Goal: Task Accomplishment & Management: Complete application form

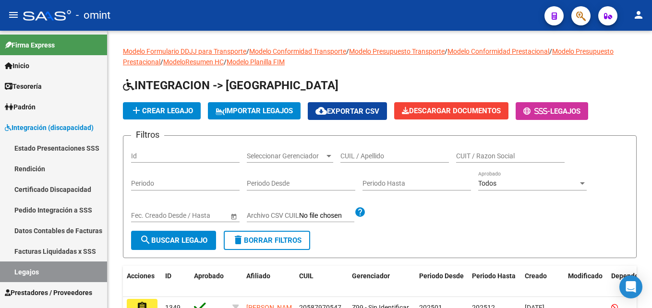
scroll to position [288, 0]
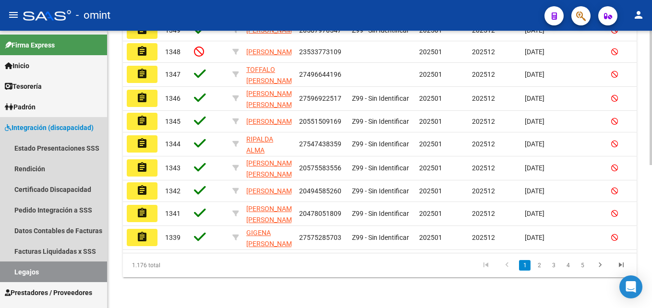
drag, startPoint x: 57, startPoint y: 271, endPoint x: 183, endPoint y: 283, distance: 126.8
click at [57, 271] on link "Legajos" at bounding box center [53, 272] width 107 height 21
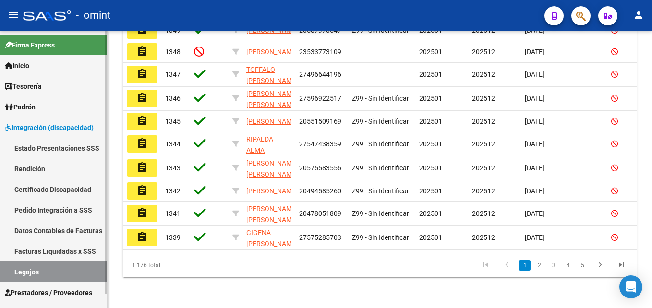
click at [51, 281] on link "Legajos" at bounding box center [53, 272] width 107 height 21
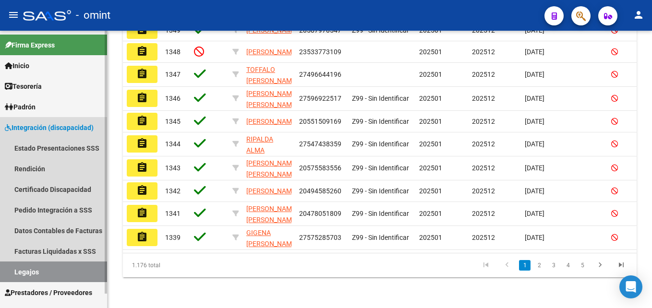
click at [51, 274] on link "Legajos" at bounding box center [53, 272] width 107 height 21
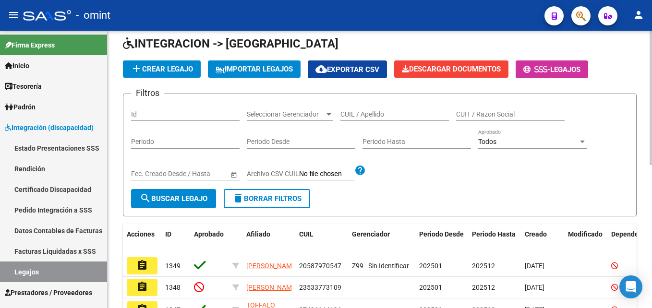
scroll to position [0, 0]
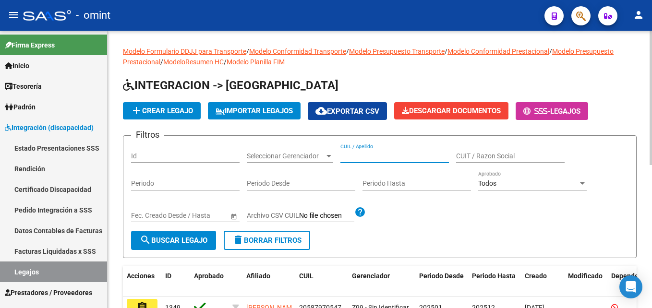
click at [381, 154] on input "CUIL / Apellido" at bounding box center [394, 156] width 108 height 8
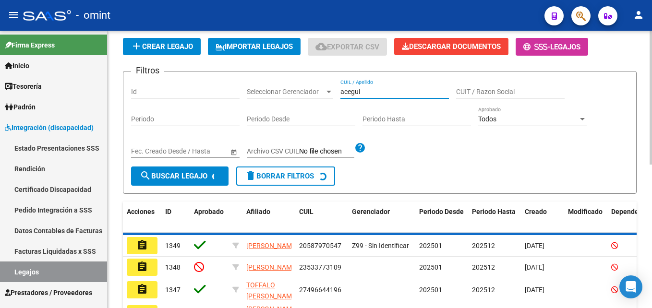
scroll to position [79, 0]
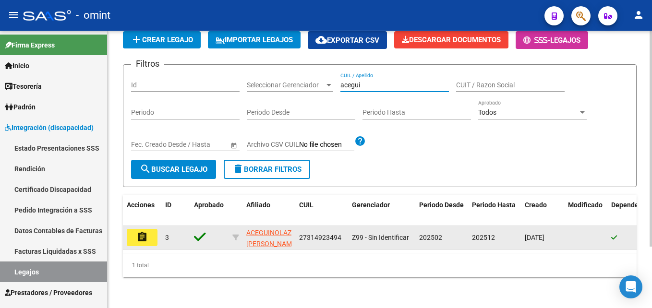
type input "acegui"
click at [138, 231] on mat-icon "assignment" at bounding box center [142, 237] width 12 height 12
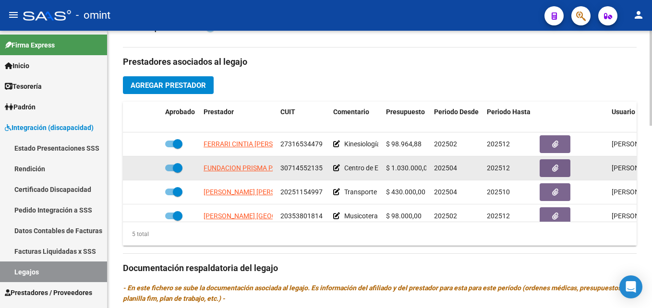
scroll to position [41, 0]
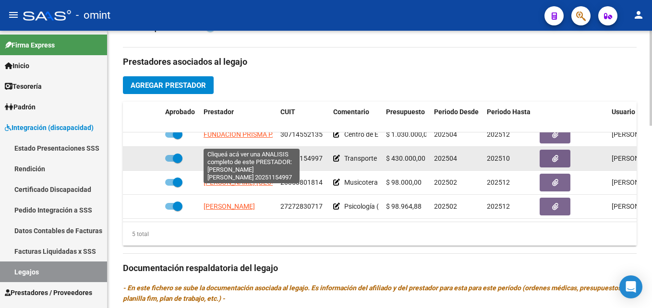
click at [227, 155] on span "GARCIA CHRISTIAN LEONARDO" at bounding box center [256, 159] width 104 height 8
type textarea "20251154997"
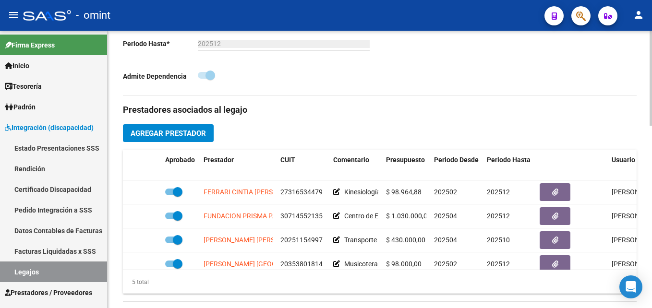
scroll to position [99, 0]
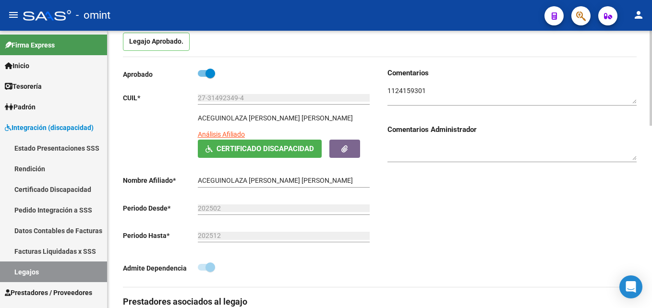
click at [412, 89] on textarea at bounding box center [511, 95] width 249 height 18
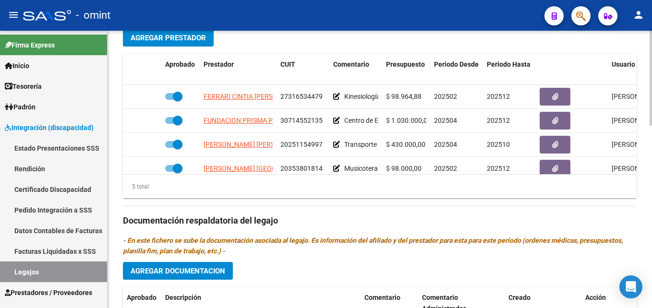
scroll to position [387, 0]
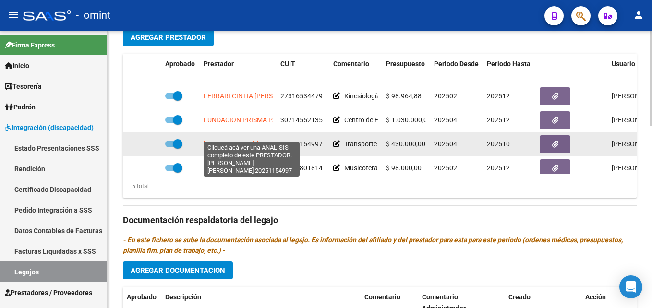
click at [239, 140] on span "GARCIA CHRISTIAN LEONARDO" at bounding box center [256, 144] width 104 height 8
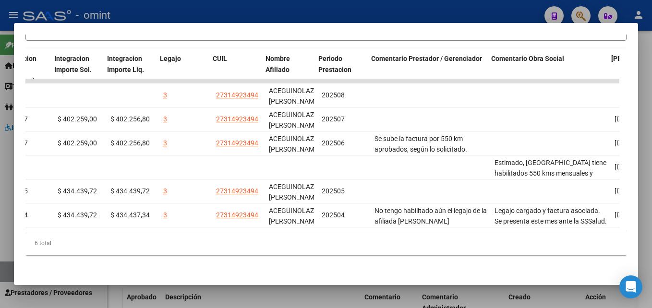
scroll to position [0, 1391]
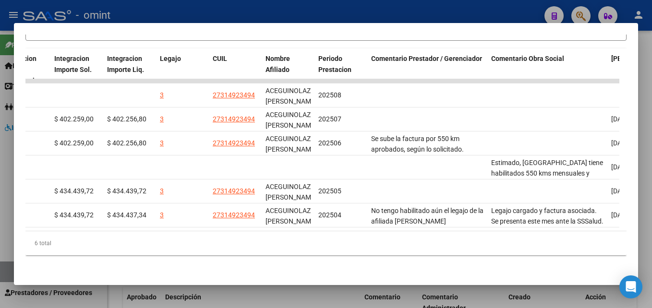
click at [648, 181] on div at bounding box center [326, 154] width 652 height 308
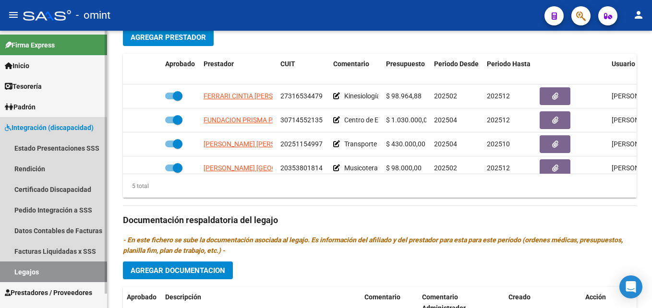
click at [49, 270] on link "Legajos" at bounding box center [53, 272] width 107 height 21
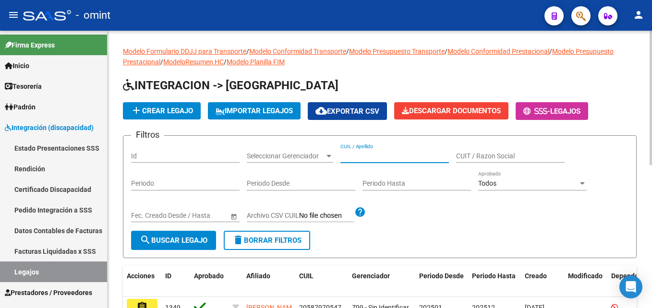
click at [395, 155] on input "CUIL / Apellido" at bounding box center [394, 156] width 108 height 8
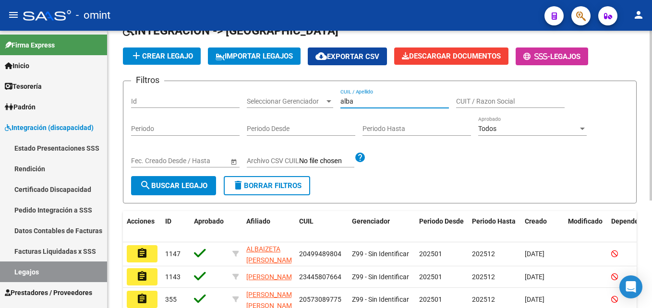
scroll to position [175, 0]
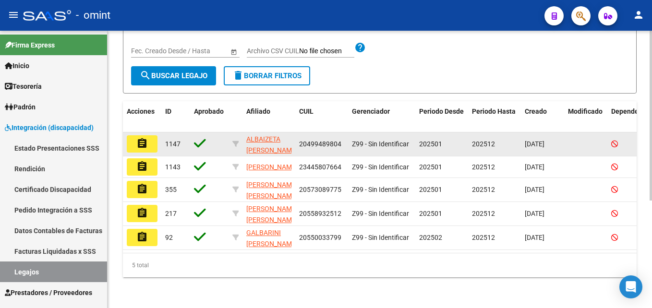
type input "alba"
click at [140, 138] on mat-icon "assignment" at bounding box center [142, 144] width 12 height 12
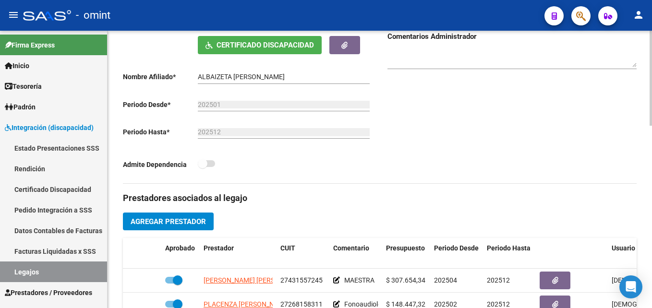
scroll to position [336, 0]
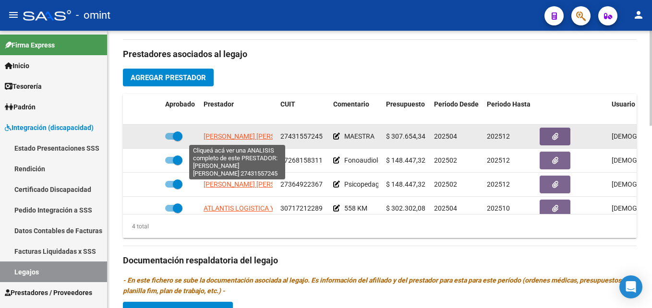
click at [250, 136] on span "SANCHEZ ZOE NAOMI" at bounding box center [256, 136] width 104 height 8
type textarea "27431557245"
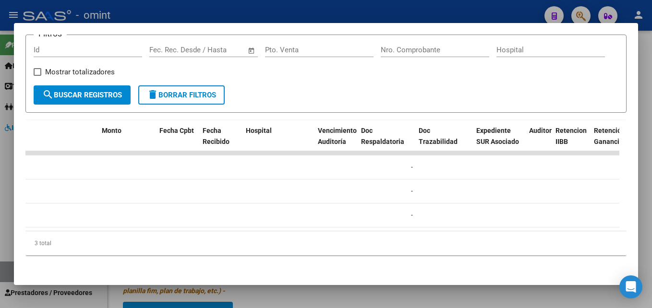
scroll to position [0, 0]
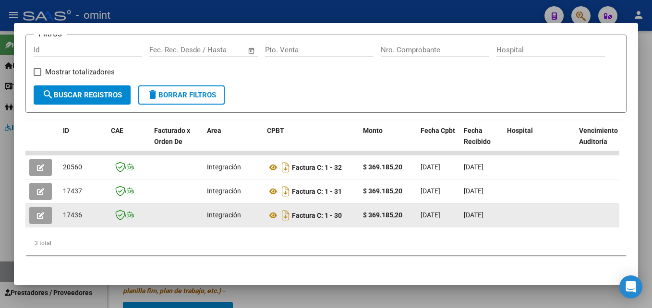
click at [48, 207] on button "button" at bounding box center [40, 215] width 23 height 17
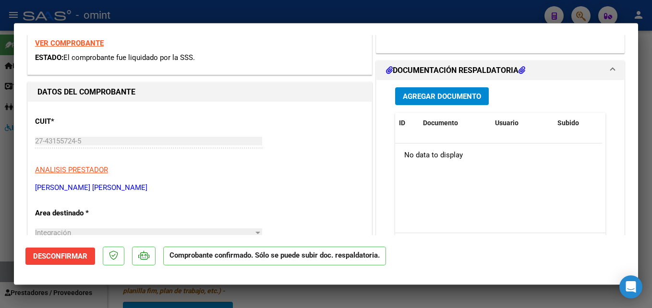
scroll to position [96, 0]
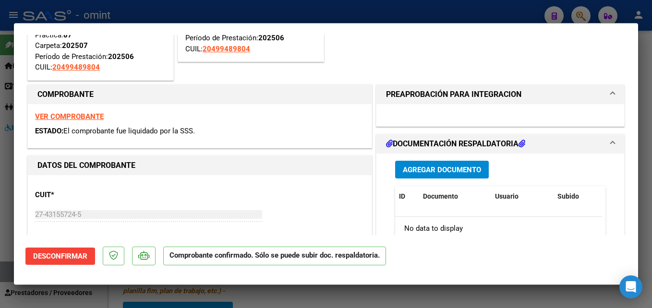
type input "$ 0,00"
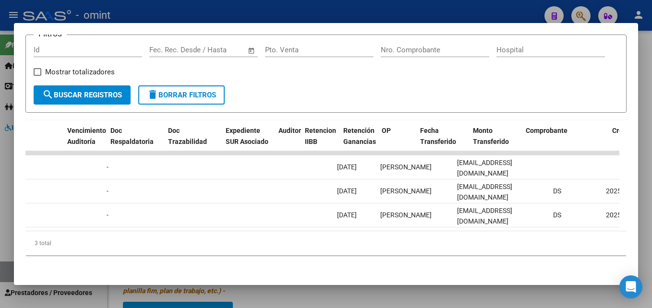
scroll to position [0, 1480]
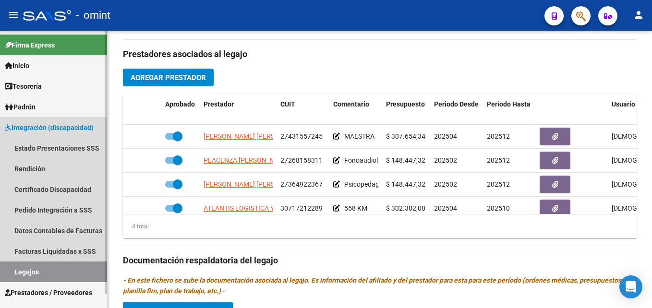
click at [48, 268] on link "Legajos" at bounding box center [53, 272] width 107 height 21
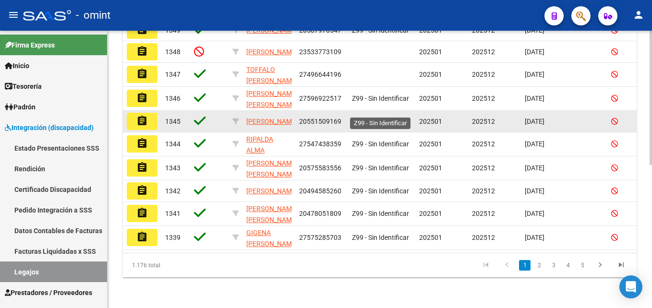
click at [366, 111] on datatable-body-cell "Z99 - Sin Identificar" at bounding box center [381, 121] width 67 height 21
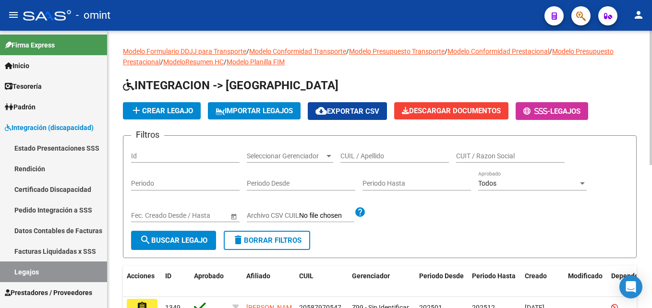
click at [371, 161] on div "CUIL / Apellido" at bounding box center [394, 153] width 108 height 19
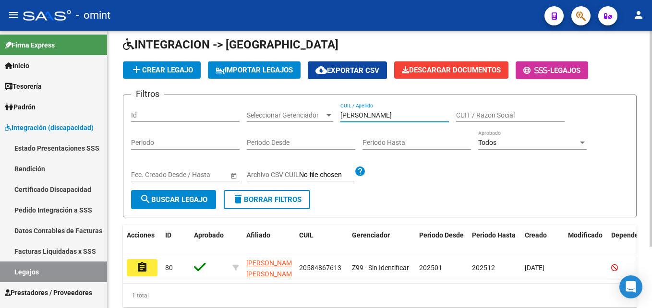
scroll to position [79, 0]
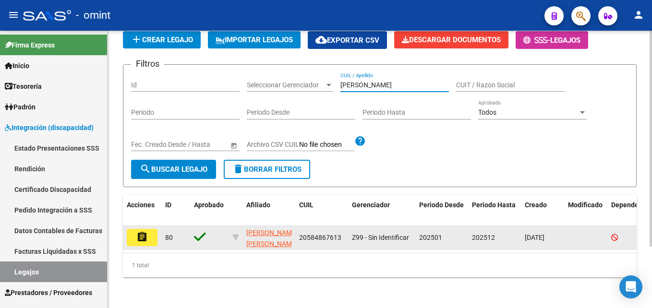
type input "andino"
click at [144, 231] on mat-icon "assignment" at bounding box center [142, 237] width 12 height 12
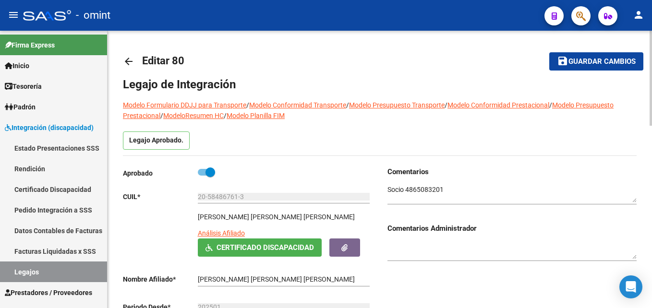
scroll to position [288, 0]
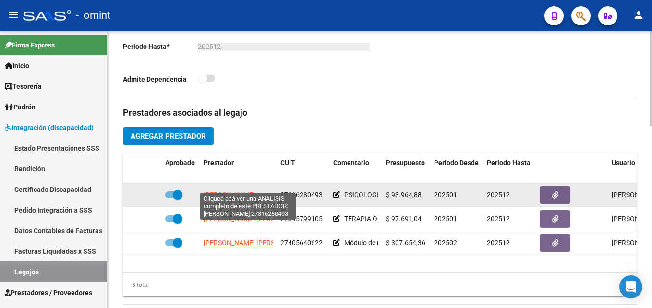
click at [241, 191] on span "ACOSTA NATALIA CAROLINA" at bounding box center [229, 195] width 51 height 8
type textarea "27316280493"
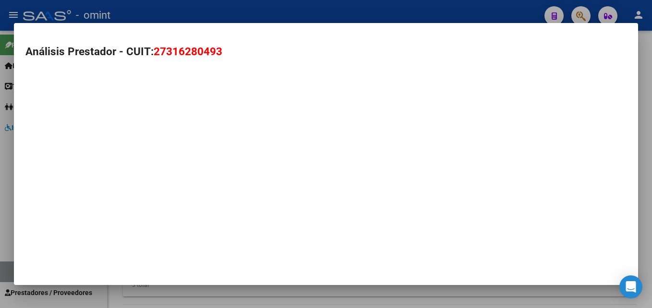
click at [240, 186] on mat-dialog-container "Análisis Prestador - CUIT: 27316280493" at bounding box center [326, 154] width 624 height 262
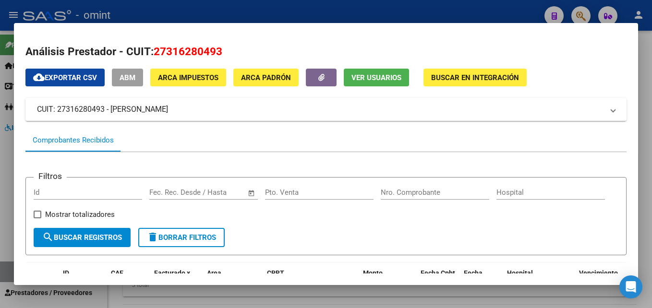
click at [321, 219] on div "Filtros Id Fecha inicio – Fecha fin Fec. Rec. Desde / Hasta Pto. Venta Nro. Com…" at bounding box center [326, 206] width 585 height 43
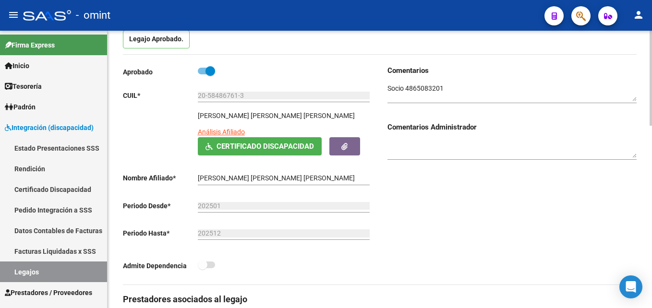
scroll to position [48, 0]
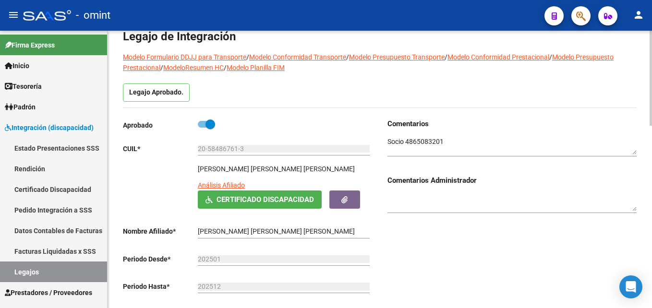
click at [431, 140] on textarea at bounding box center [511, 146] width 249 height 18
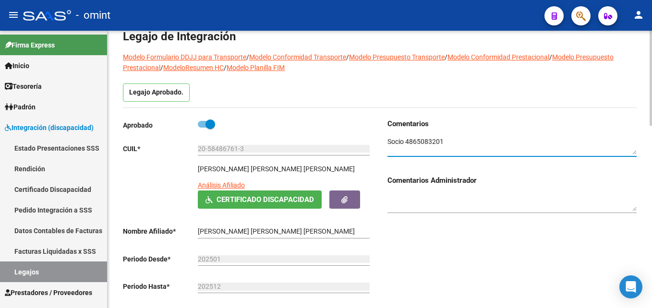
click at [431, 140] on textarea at bounding box center [511, 146] width 249 height 18
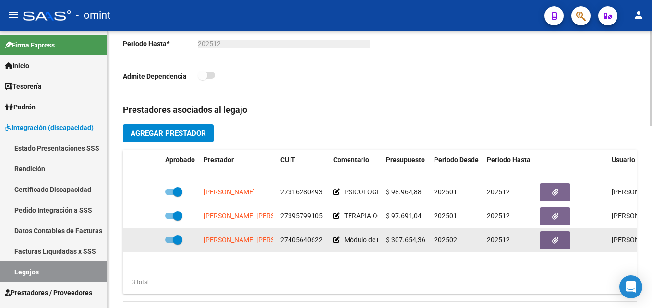
scroll to position [336, 0]
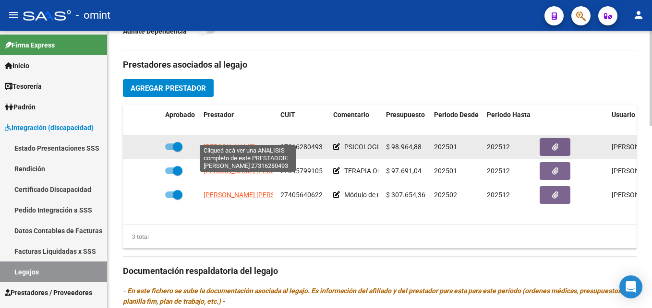
click at [242, 143] on span "ACOSTA NATALIA CAROLINA" at bounding box center [229, 147] width 51 height 8
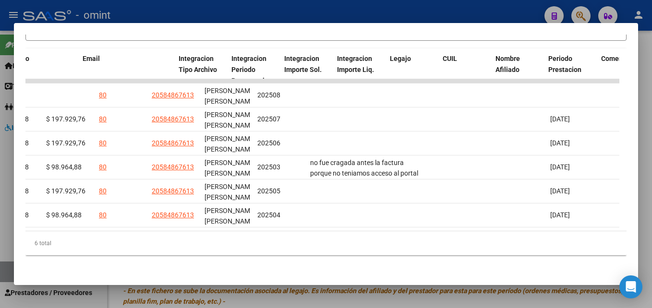
scroll to position [0, 0]
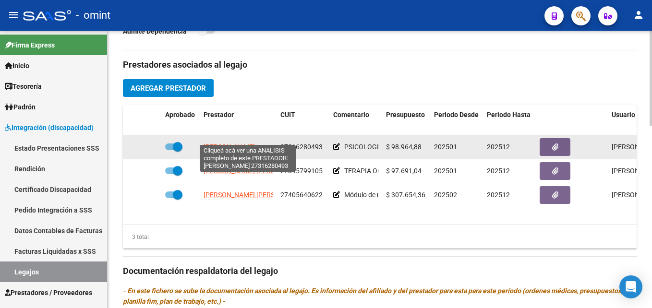
click at [243, 143] on span "ACOSTA NATALIA CAROLINA" at bounding box center [229, 147] width 51 height 8
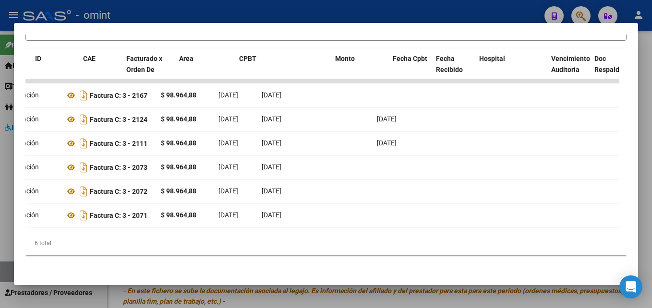
scroll to position [0, 28]
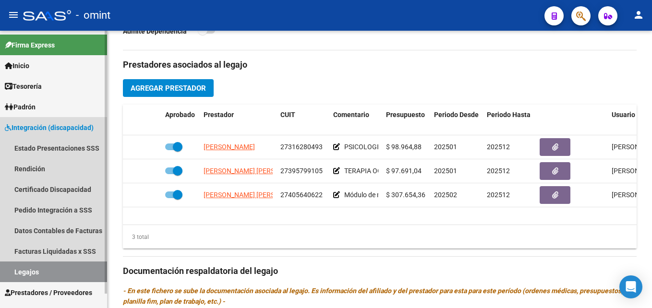
drag, startPoint x: 47, startPoint y: 265, endPoint x: 81, endPoint y: 262, distance: 34.2
click at [47, 265] on link "Legajos" at bounding box center [53, 272] width 107 height 21
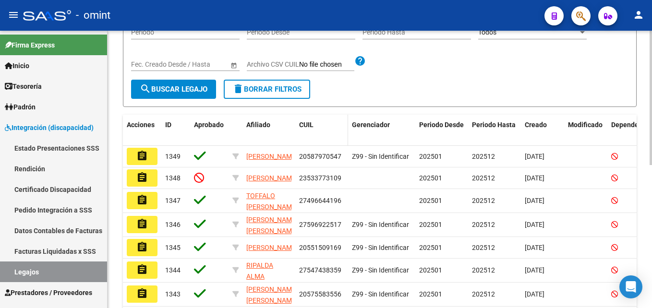
scroll to position [7, 0]
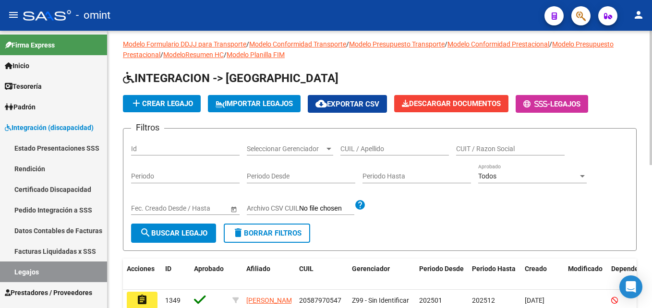
click at [360, 154] on div "CUIL / Apellido" at bounding box center [394, 145] width 108 height 19
click at [360, 153] on input "CUIL / Apellido" at bounding box center [394, 149] width 108 height 8
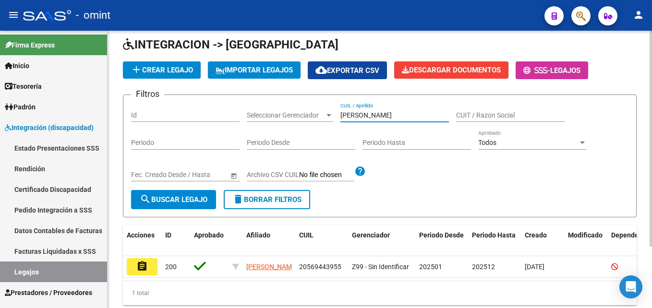
scroll to position [79, 0]
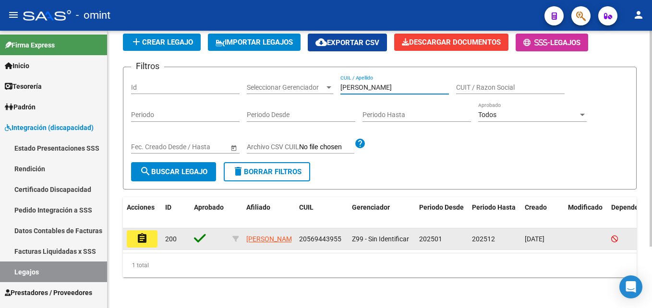
type input "balzano"
click at [142, 236] on button "assignment" at bounding box center [142, 238] width 31 height 17
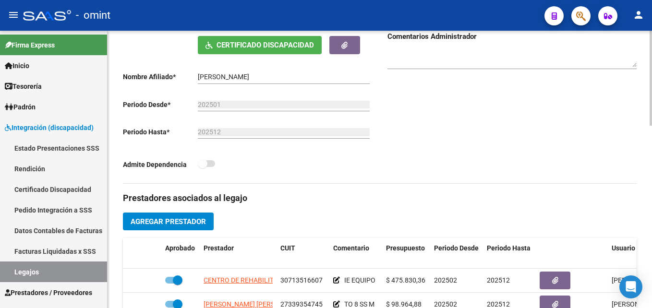
scroll to position [48, 0]
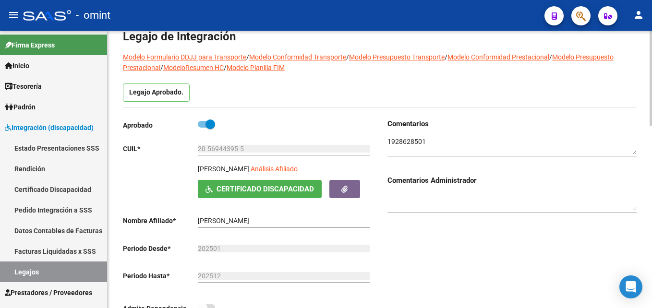
click at [400, 136] on div at bounding box center [511, 142] width 249 height 27
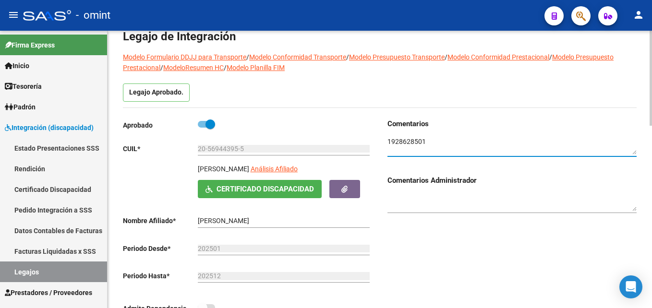
click at [400, 138] on textarea at bounding box center [511, 146] width 249 height 18
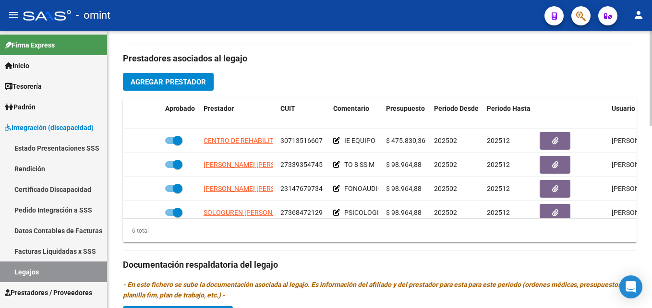
scroll to position [384, 0]
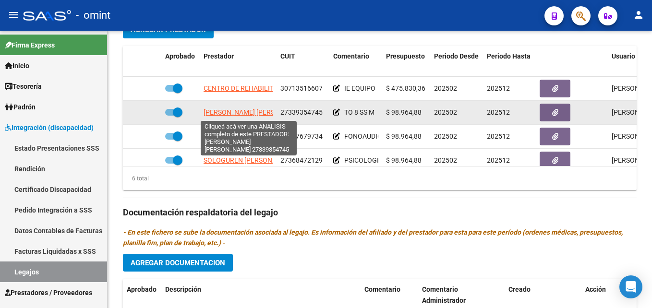
click at [255, 114] on span "AVENDAÑO TATIANA MAILEN" at bounding box center [256, 112] width 104 height 8
type textarea "27339354745"
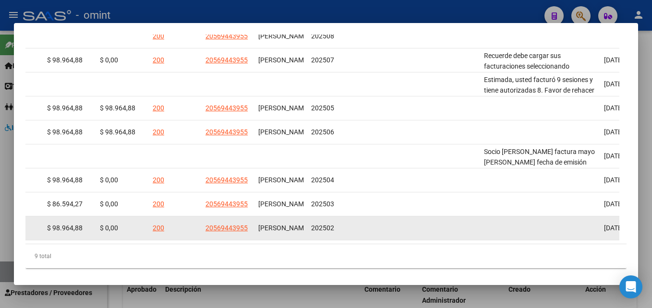
scroll to position [250, 0]
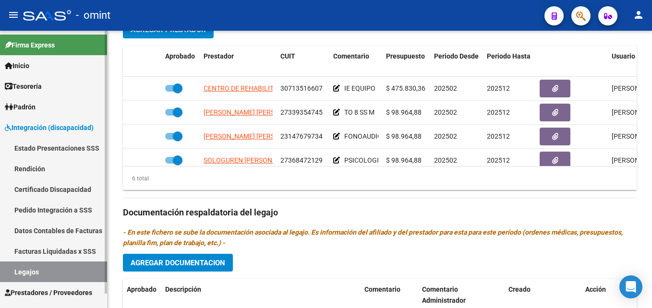
click at [33, 277] on link "Legajos" at bounding box center [53, 272] width 107 height 21
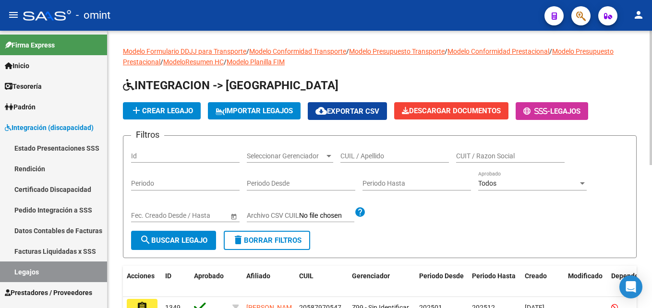
click at [366, 151] on div "CUIL / Apellido" at bounding box center [394, 153] width 108 height 19
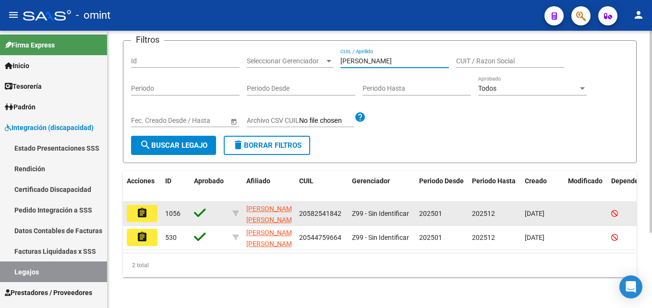
type input "arroyo"
click at [156, 205] on button "assignment" at bounding box center [142, 213] width 31 height 17
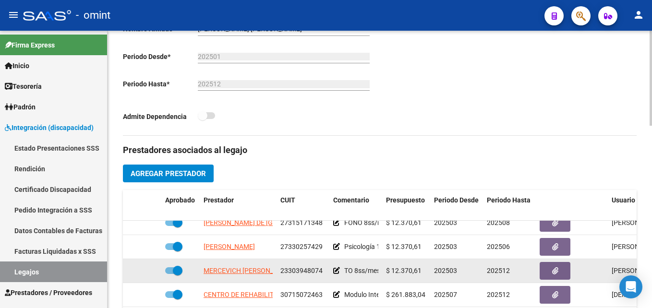
scroll to position [17, 0]
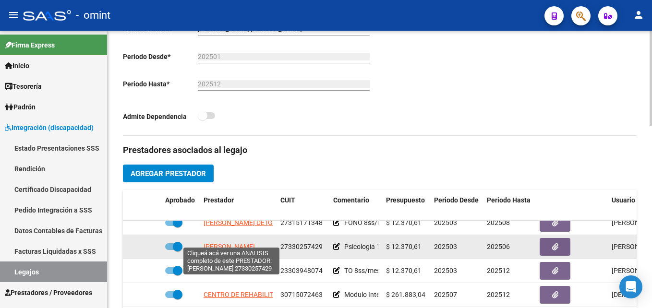
click at [234, 243] on span "IACONIS MICAELA" at bounding box center [229, 247] width 51 height 8
type textarea "27330257429"
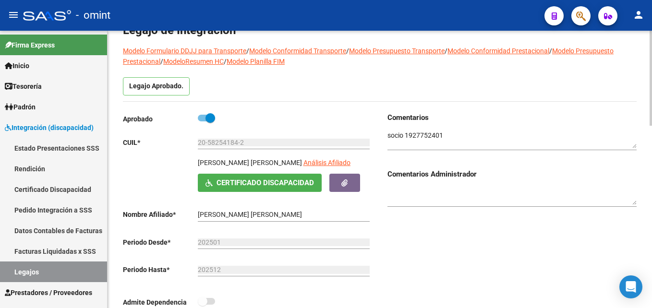
scroll to position [0, 0]
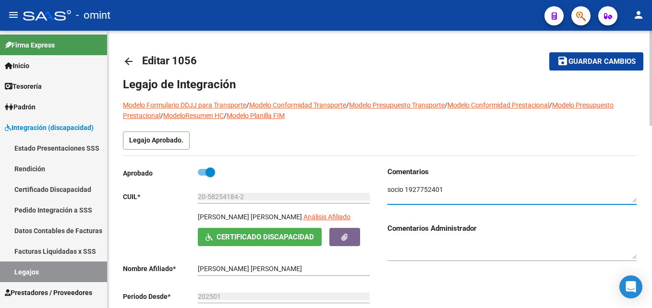
click at [420, 186] on textarea at bounding box center [511, 194] width 249 height 18
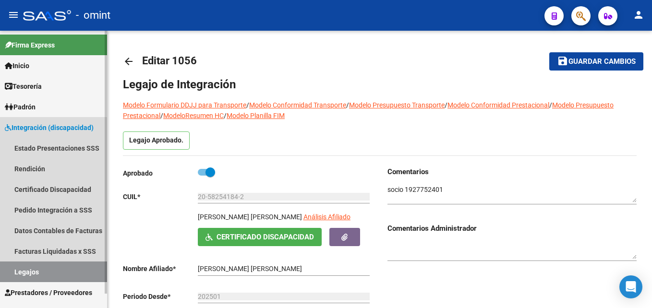
click at [38, 269] on link "Legajos" at bounding box center [53, 272] width 107 height 21
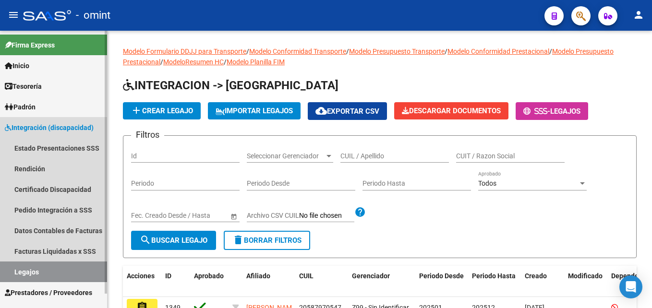
click at [43, 271] on link "Legajos" at bounding box center [53, 272] width 107 height 21
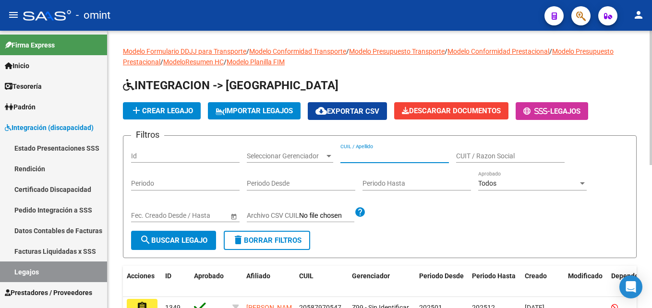
click at [388, 159] on input "CUIL / Apellido" at bounding box center [394, 156] width 108 height 8
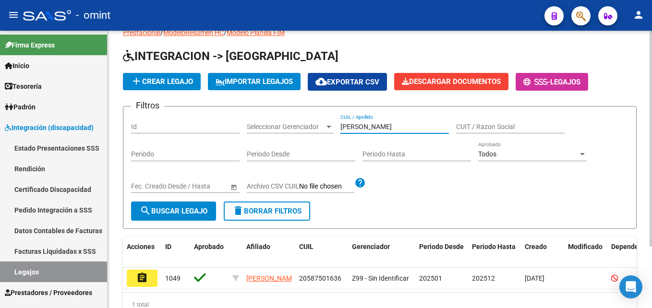
scroll to position [79, 0]
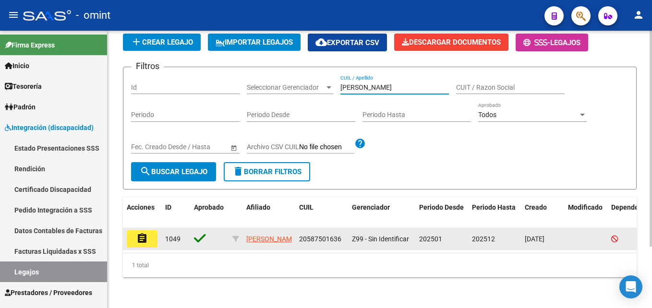
type input "cabrera"
click at [146, 233] on mat-icon "assignment" at bounding box center [142, 239] width 12 height 12
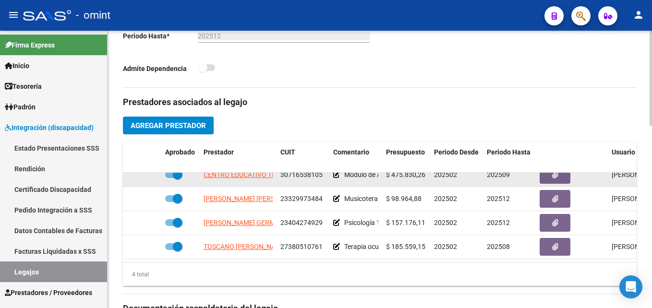
scroll to position [17, 0]
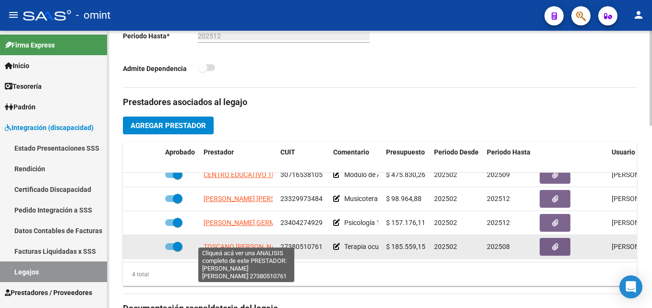
click at [246, 243] on span "TOSCANO MARCELA BELEN" at bounding box center [246, 247] width 84 height 8
type textarea "27380510761"
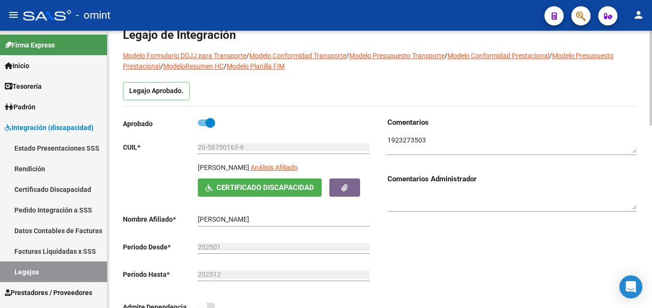
scroll to position [48, 0]
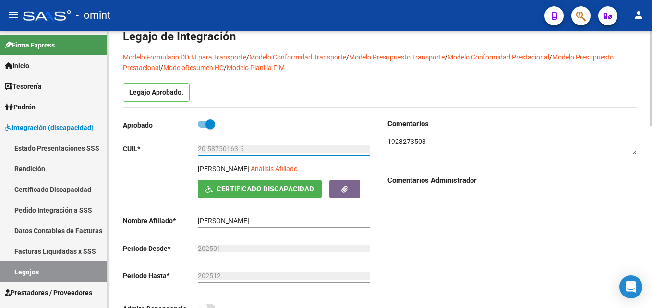
click at [229, 148] on input "20-58750163-6" at bounding box center [284, 149] width 172 height 8
click at [62, 246] on link "Facturas Liquidadas x SSS" at bounding box center [53, 251] width 107 height 21
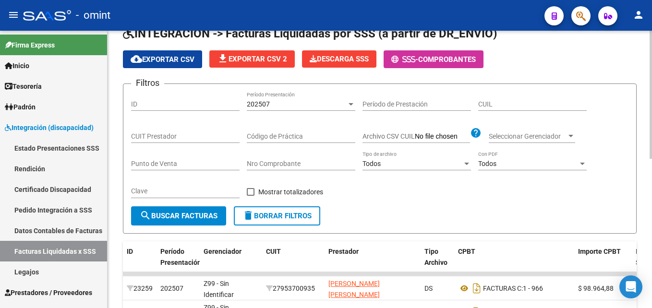
click at [495, 104] on input "CUIL" at bounding box center [532, 104] width 108 height 8
paste input "20-58750163-6"
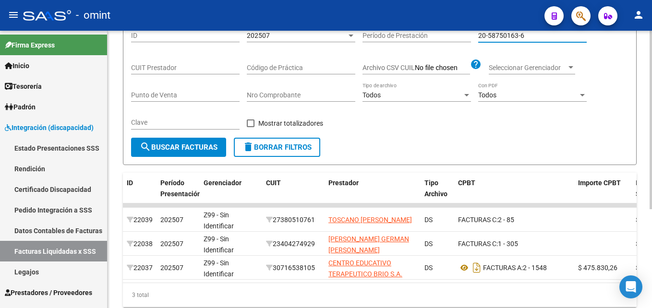
scroll to position [58, 0]
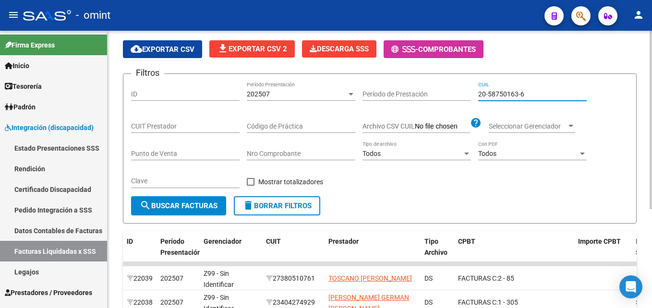
type input "20-58750163-6"
click at [261, 97] on span "202507" at bounding box center [258, 94] width 23 height 8
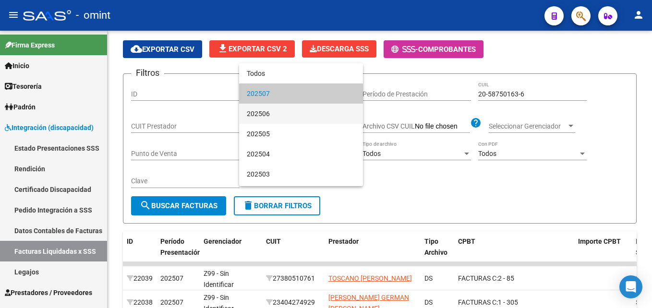
click at [286, 116] on span "202506" at bounding box center [301, 114] width 108 height 20
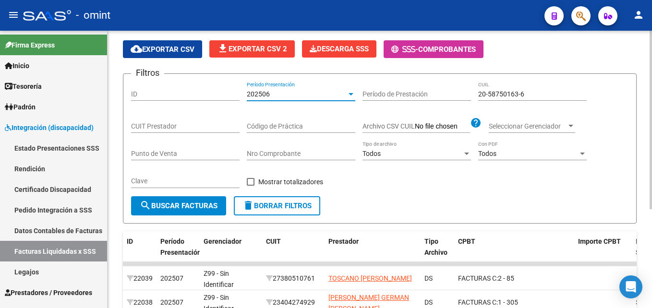
click at [195, 206] on span "search Buscar Facturas" at bounding box center [179, 206] width 78 height 9
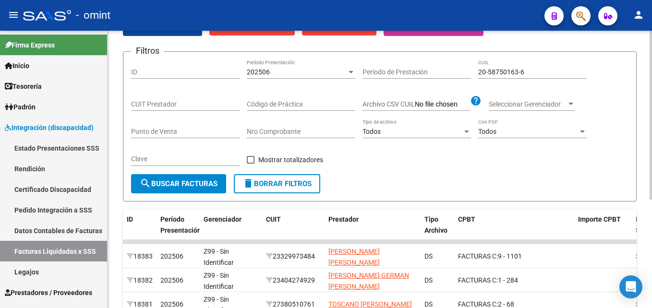
scroll to position [10, 0]
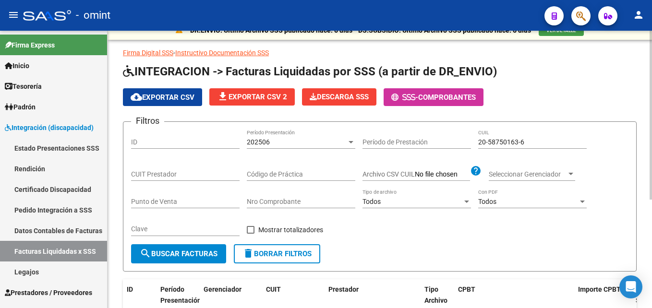
click at [287, 143] on div "202506" at bounding box center [297, 142] width 100 height 8
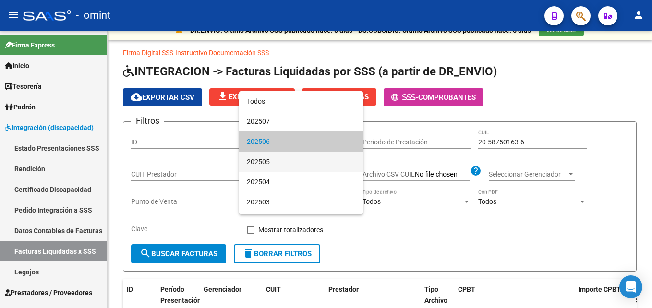
click at [274, 158] on span "202505" at bounding box center [301, 162] width 108 height 20
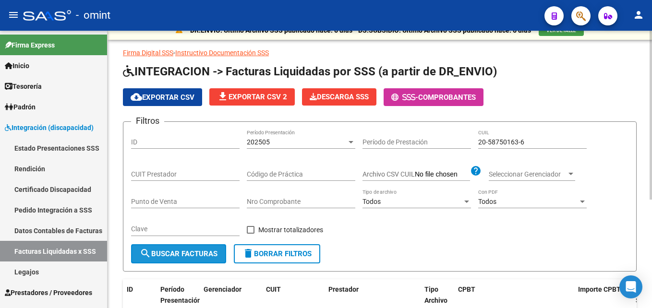
click at [214, 247] on button "search Buscar Facturas" at bounding box center [178, 253] width 95 height 19
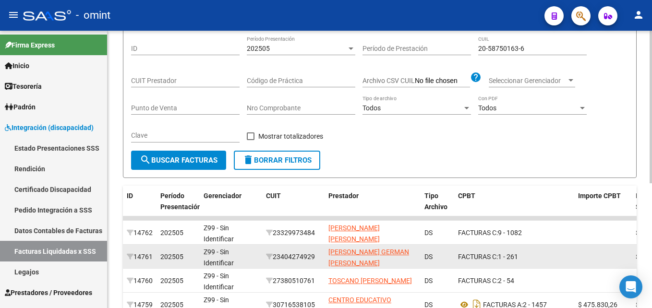
scroll to position [0, 0]
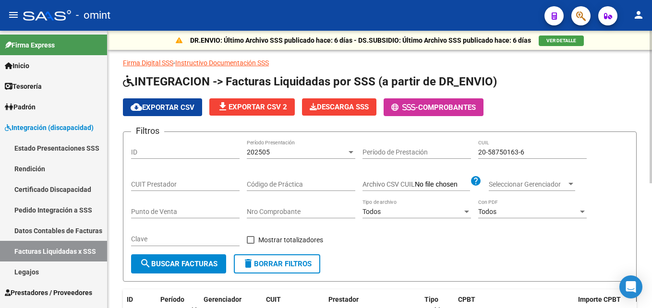
click at [267, 152] on span "202505" at bounding box center [258, 152] width 23 height 8
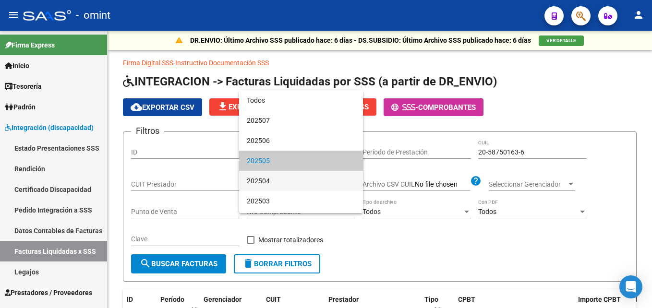
scroll to position [9, 0]
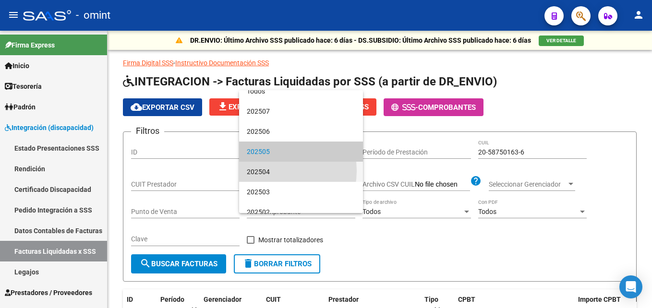
click at [275, 171] on span "202504" at bounding box center [301, 172] width 108 height 20
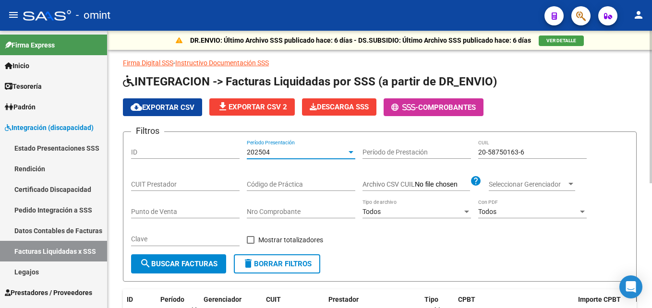
click at [195, 253] on div "Clave" at bounding box center [185, 240] width 108 height 27
click at [195, 255] on button "search Buscar Facturas" at bounding box center [178, 263] width 95 height 19
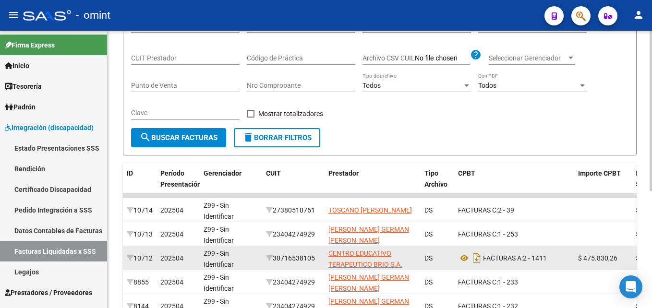
scroll to position [10, 0]
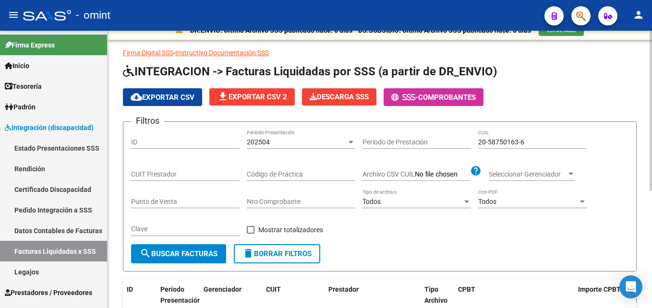
click at [277, 139] on div "202504" at bounding box center [297, 142] width 100 height 8
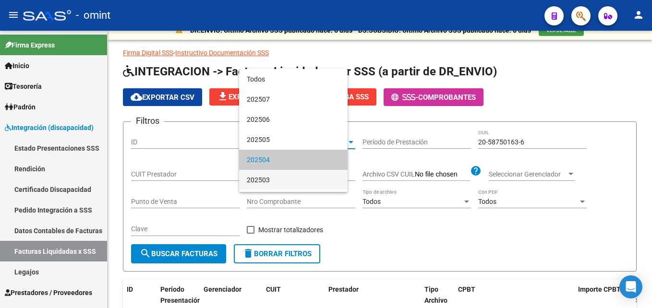
scroll to position [18, 0]
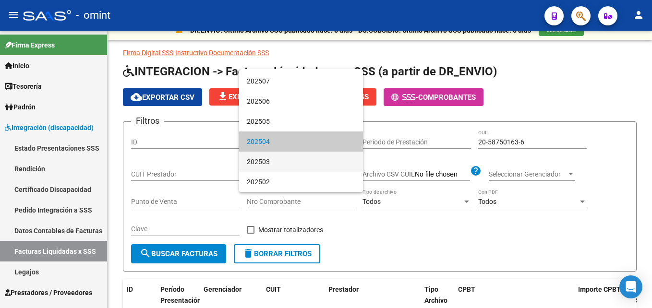
click at [269, 166] on span "202503" at bounding box center [301, 162] width 108 height 20
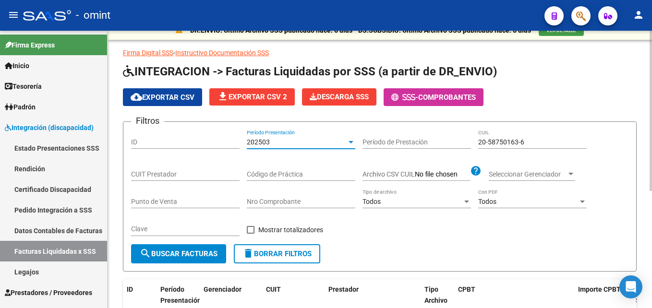
click at [194, 249] on button "search Buscar Facturas" at bounding box center [178, 253] width 95 height 19
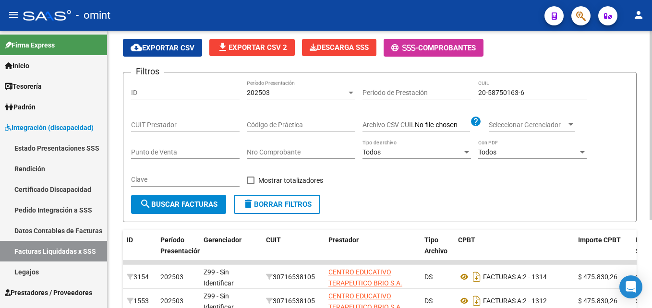
scroll to position [0, 0]
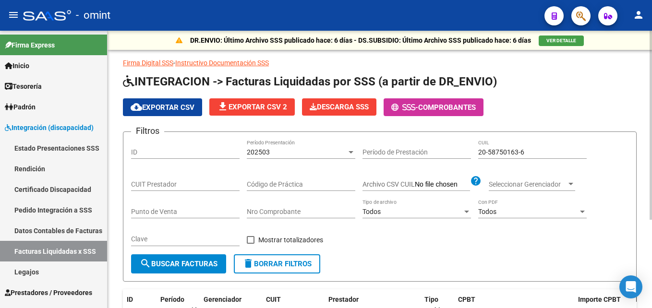
click at [286, 154] on div "202503" at bounding box center [297, 152] width 100 height 8
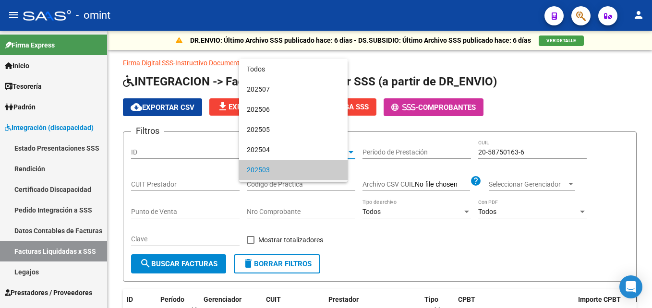
scroll to position [18, 0]
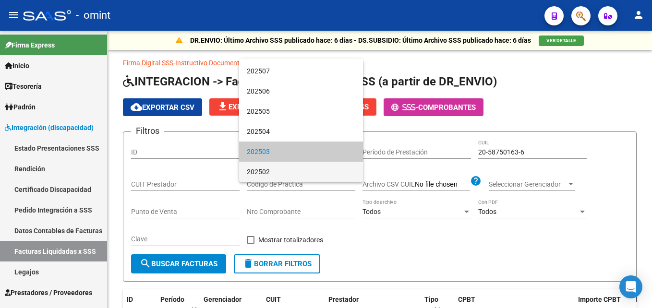
click at [277, 171] on span "202502" at bounding box center [301, 172] width 108 height 20
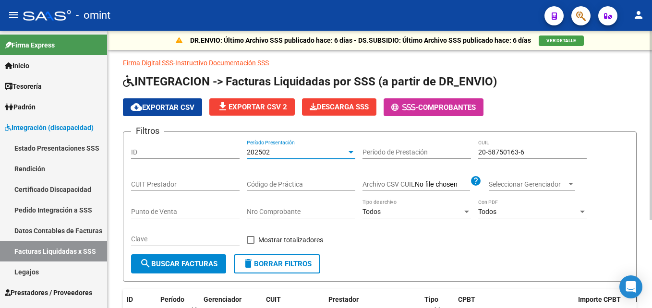
click at [196, 265] on span "search Buscar Facturas" at bounding box center [179, 264] width 78 height 9
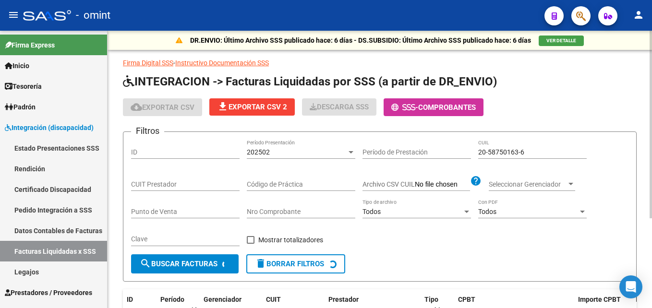
scroll to position [91, 0]
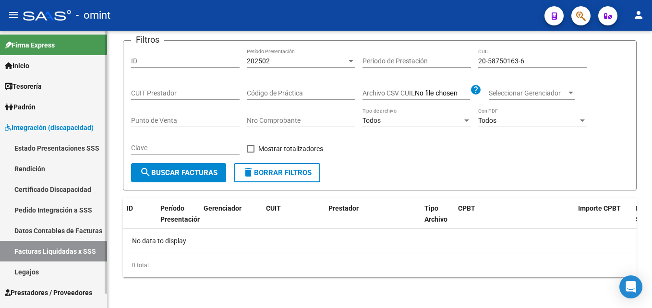
click at [38, 266] on link "Legajos" at bounding box center [53, 272] width 107 height 21
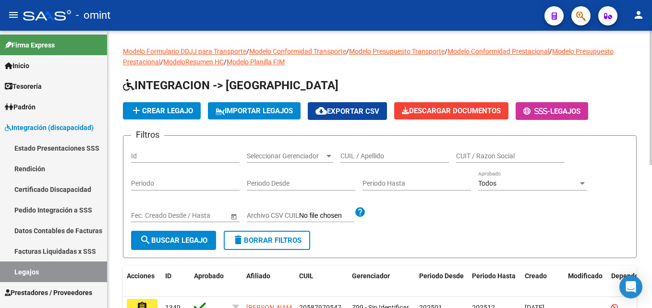
click at [361, 154] on input "CUIL / Apellido" at bounding box center [394, 156] width 108 height 8
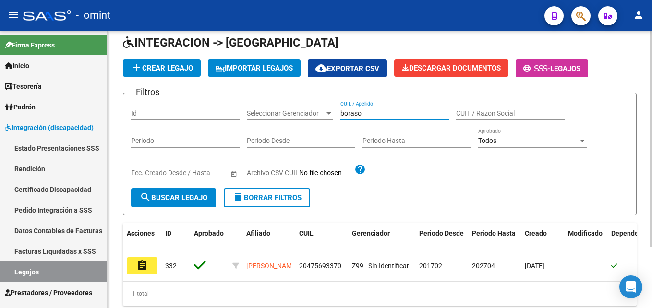
scroll to position [79, 0]
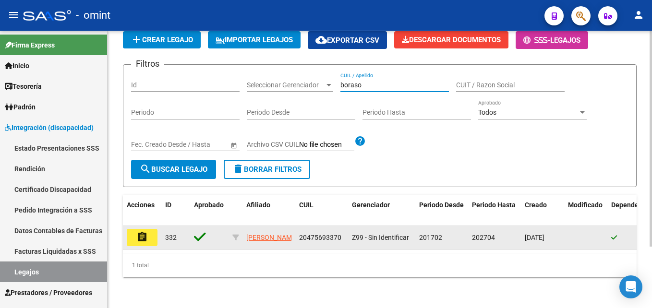
type input "boraso"
click at [141, 233] on mat-icon "assignment" at bounding box center [142, 237] width 12 height 12
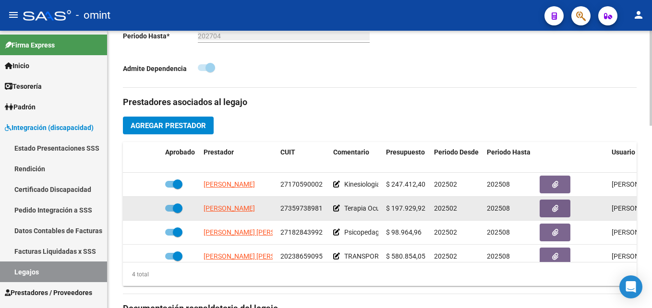
scroll to position [17, 0]
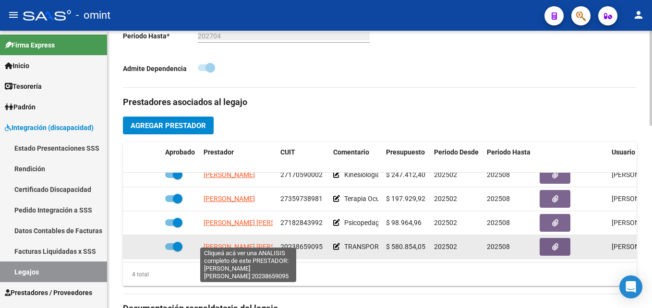
click at [240, 243] on span "SANDOVAL ROBERTO FABIAN" at bounding box center [256, 247] width 104 height 8
type textarea "20238659095"
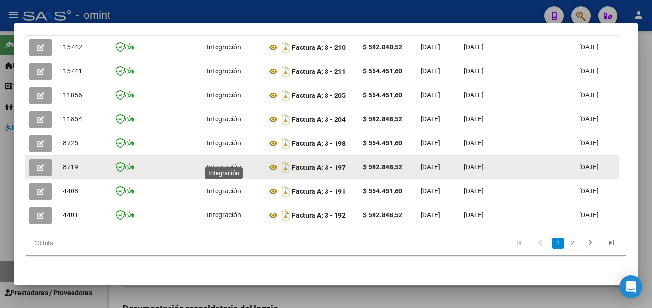
scroll to position [274, 0]
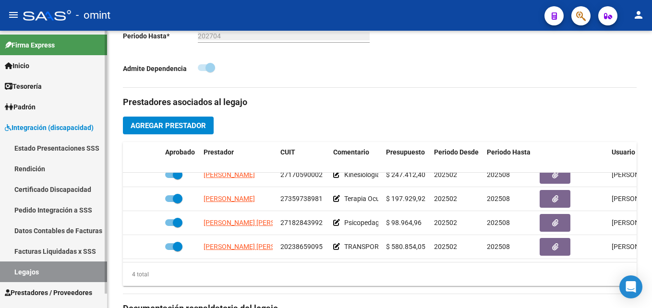
click at [50, 268] on link "Legajos" at bounding box center [53, 272] width 107 height 21
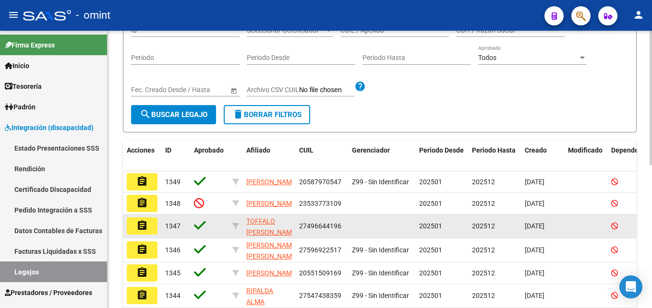
scroll to position [49, 0]
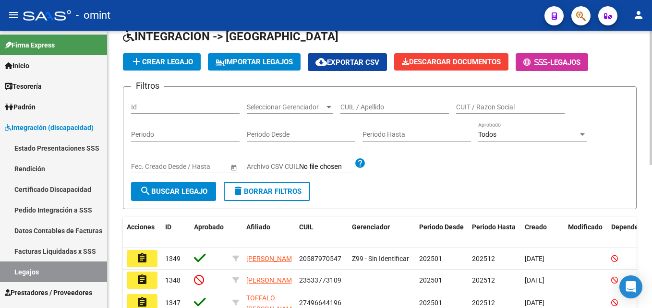
click at [361, 107] on input "CUIL / Apellido" at bounding box center [394, 107] width 108 height 8
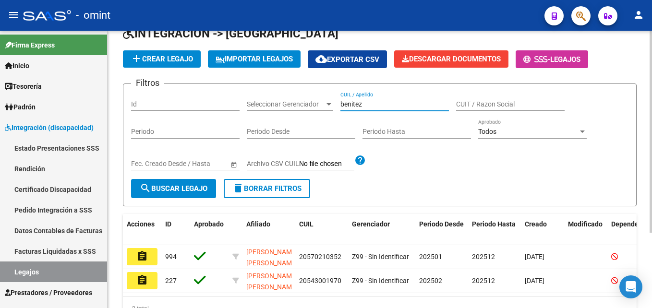
scroll to position [0, 0]
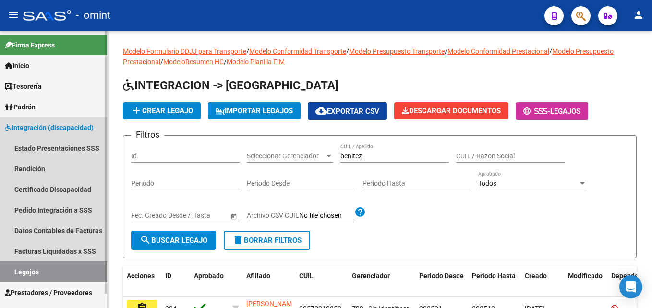
click at [42, 267] on link "Legajos" at bounding box center [53, 272] width 107 height 21
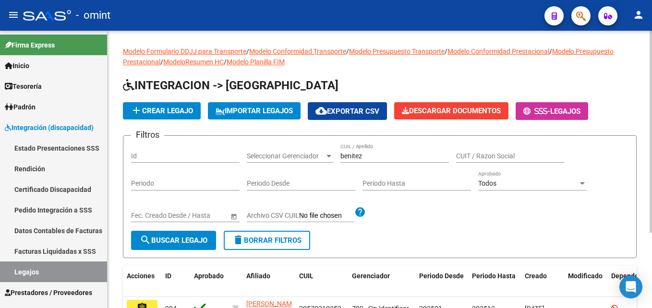
click at [385, 153] on input "benitez" at bounding box center [394, 156] width 108 height 8
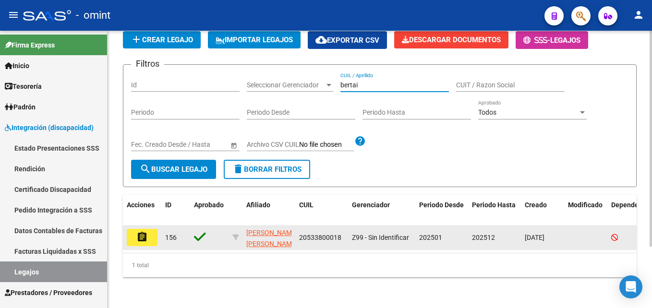
scroll to position [79, 0]
type input "bertai"
click at [142, 231] on mat-icon "assignment" at bounding box center [142, 237] width 12 height 12
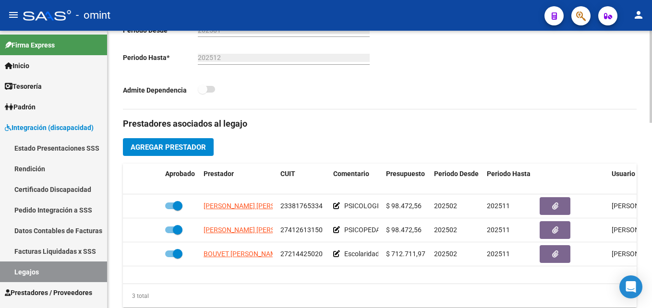
scroll to position [384, 0]
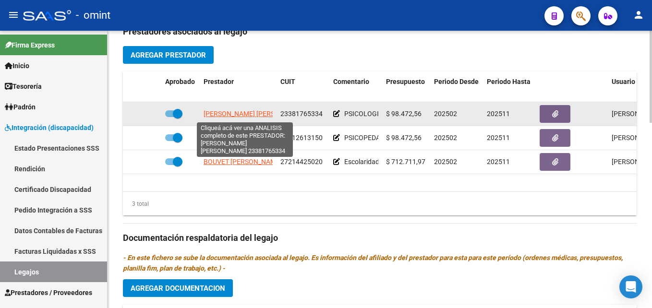
click at [232, 111] on span "MEDINA DAIANA SOLANGE" at bounding box center [256, 114] width 104 height 8
type textarea "23381765334"
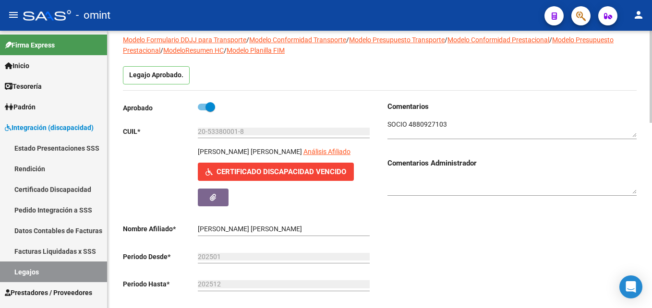
scroll to position [0, 0]
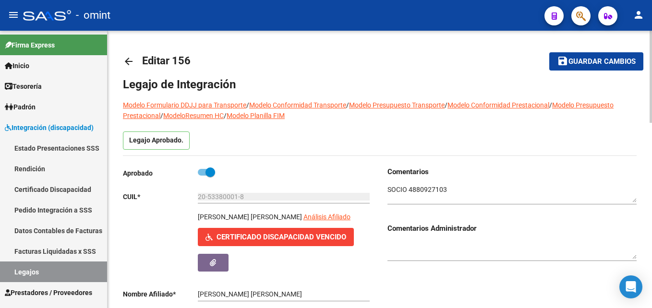
click at [420, 187] on textarea at bounding box center [511, 194] width 249 height 18
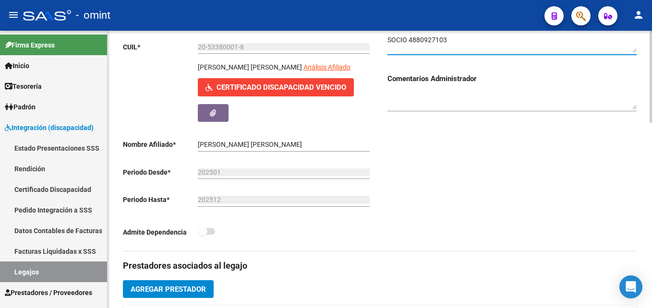
scroll to position [288, 0]
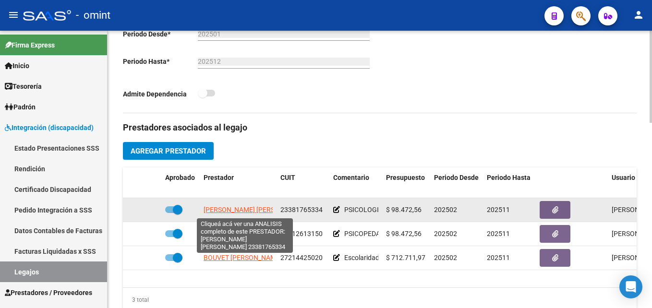
click at [246, 208] on span "MEDINA DAIANA SOLANGE" at bounding box center [256, 210] width 104 height 8
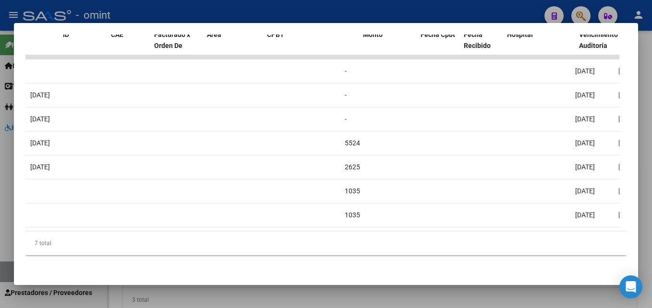
scroll to position [0, 0]
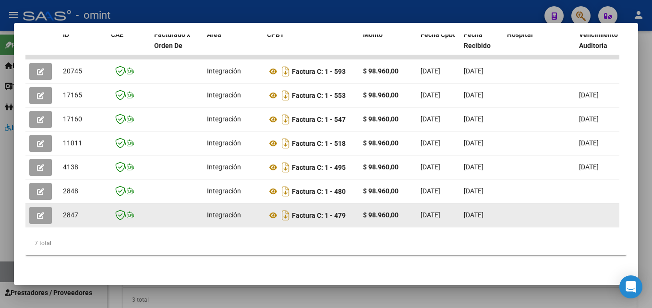
click at [35, 208] on button "button" at bounding box center [40, 215] width 23 height 17
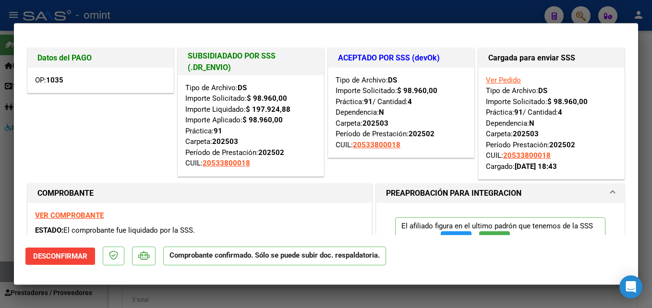
type input "$ 0,00"
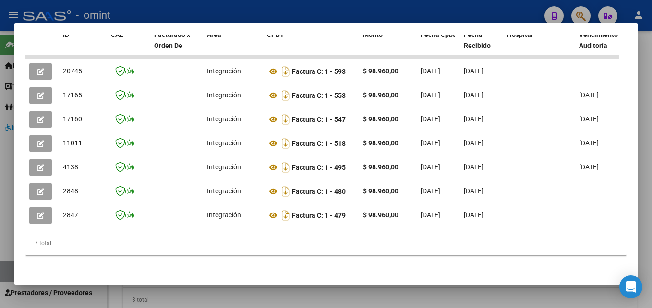
click at [649, 151] on div at bounding box center [326, 154] width 652 height 308
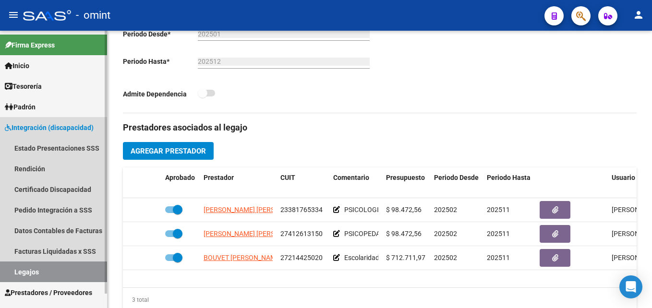
click at [58, 270] on link "Legajos" at bounding box center [53, 272] width 107 height 21
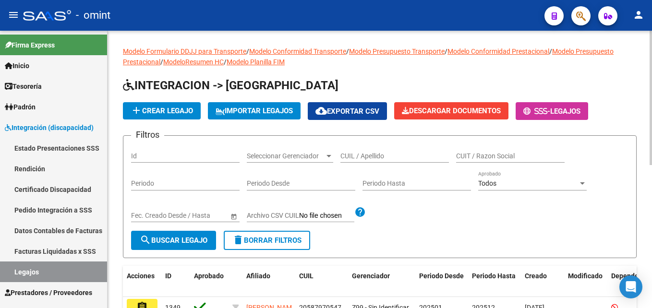
drag, startPoint x: 392, startPoint y: 161, endPoint x: 390, endPoint y: 154, distance: 7.8
click at [392, 162] on div "CUIL / Apellido" at bounding box center [394, 153] width 108 height 19
click at [390, 154] on input "CUIL / Apellido" at bounding box center [394, 156] width 108 height 8
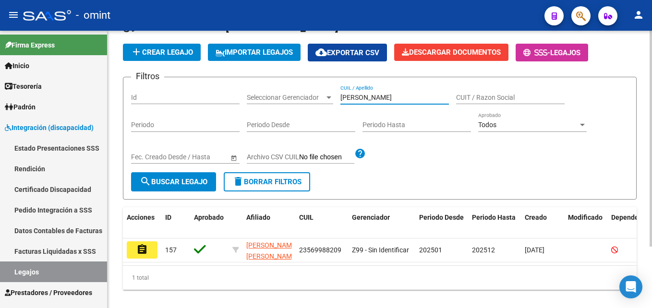
scroll to position [79, 0]
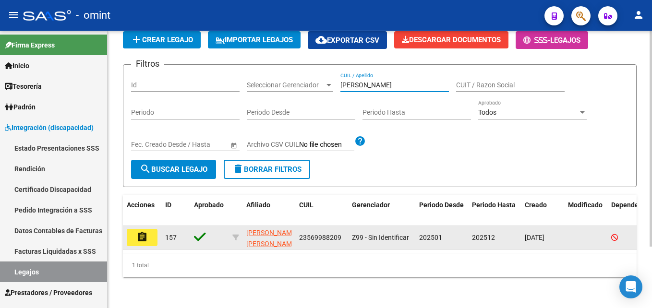
type input "alvarado"
click at [145, 234] on mat-icon "assignment" at bounding box center [142, 237] width 12 height 12
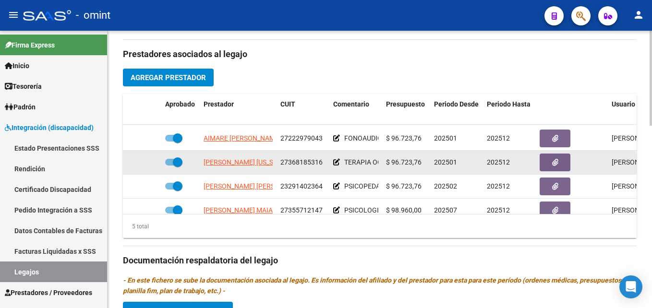
scroll to position [41, 0]
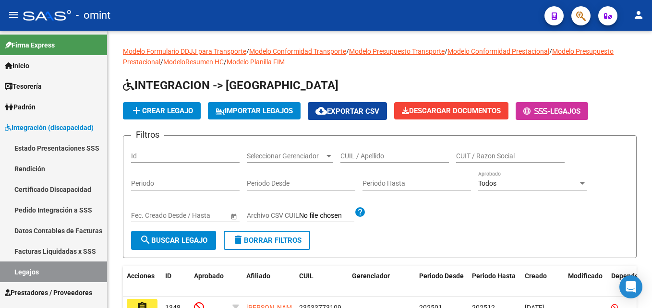
scroll to position [295, 0]
